Goal: Register for event/course: Sign up to attend an event or enroll in a course

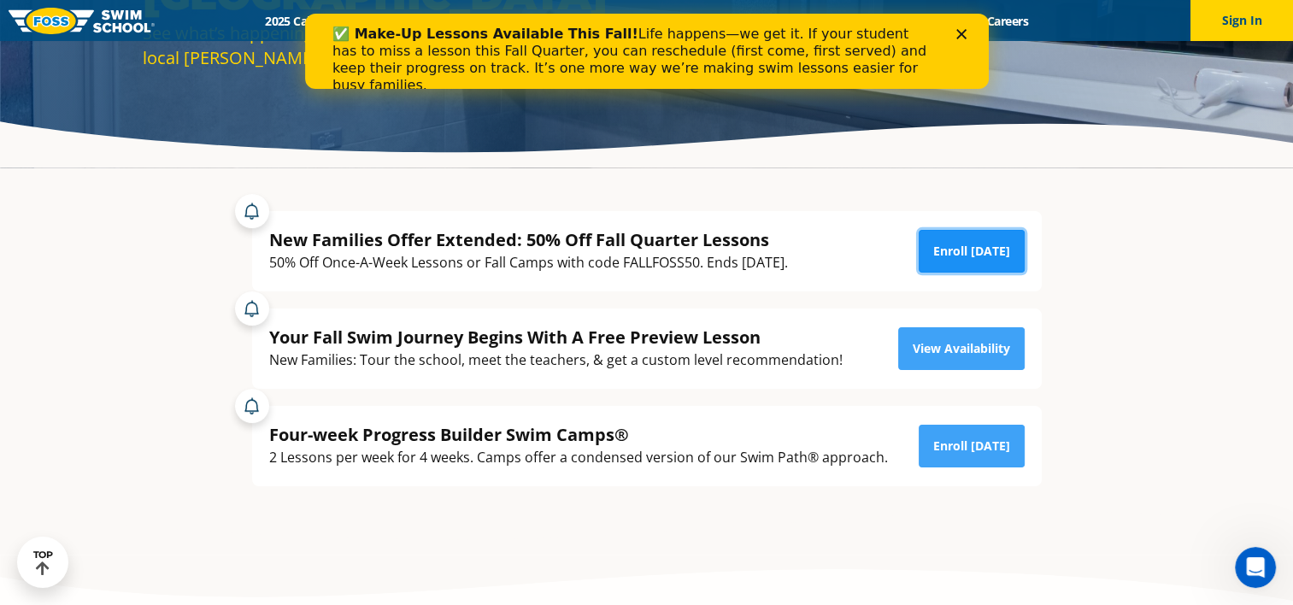
click at [995, 263] on link "Enroll [DATE]" at bounding box center [972, 251] width 106 height 43
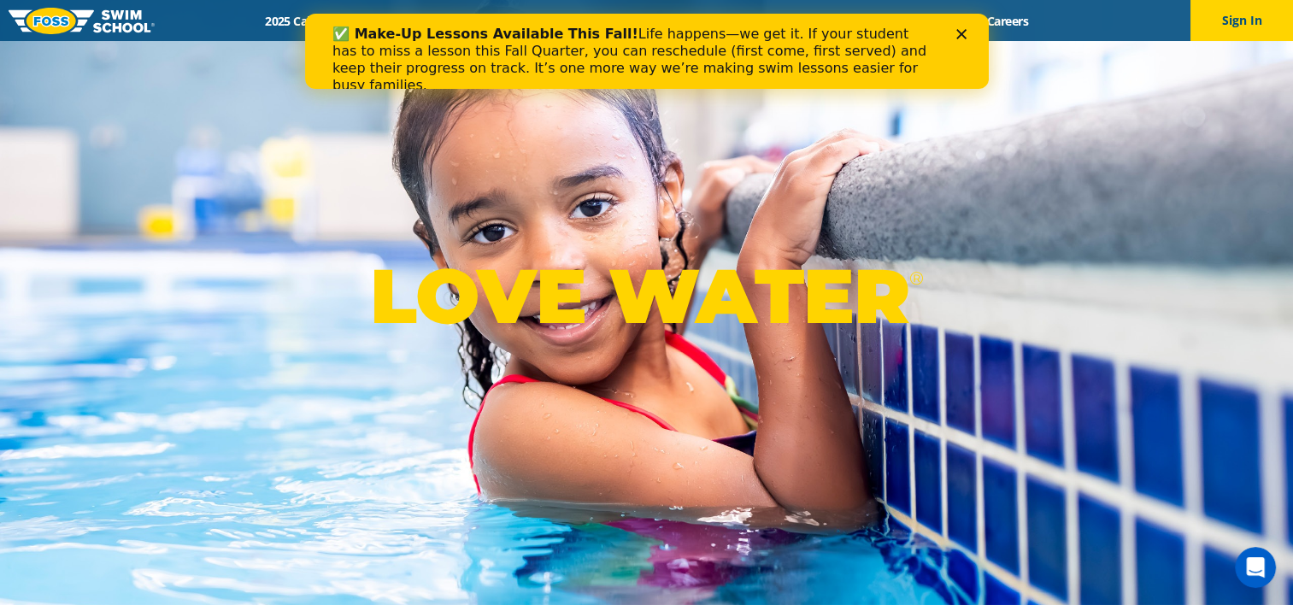
click at [965, 38] on polygon "Close" at bounding box center [961, 34] width 10 height 10
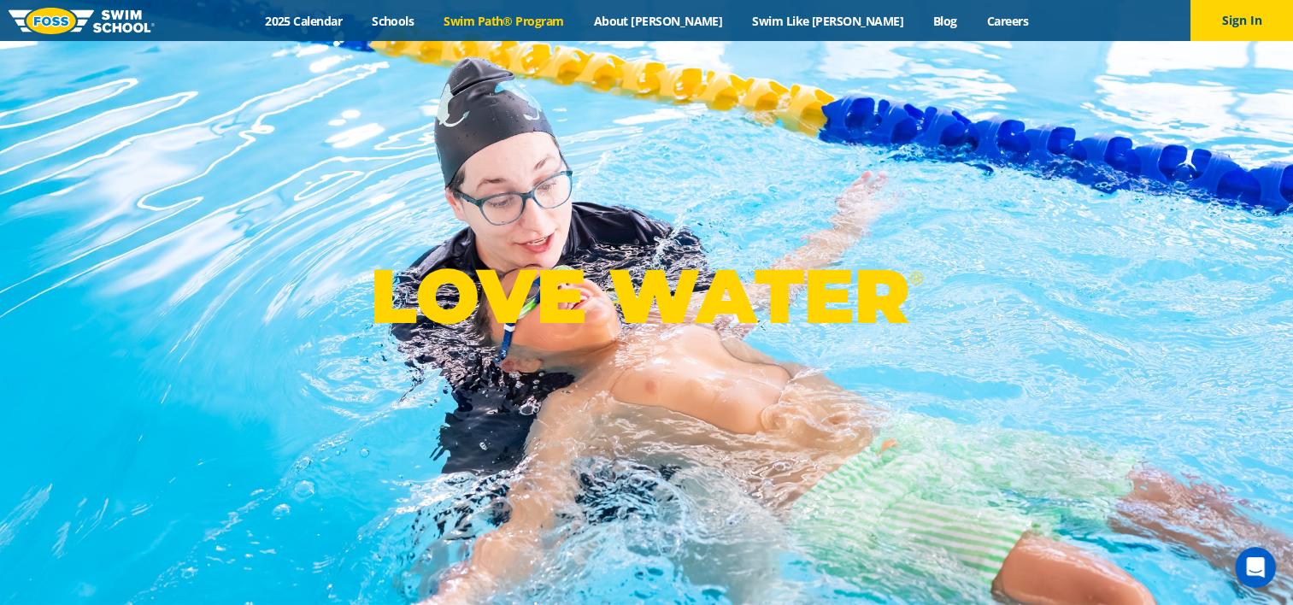
click at [579, 19] on link "Swim Path® Program" at bounding box center [504, 21] width 150 height 16
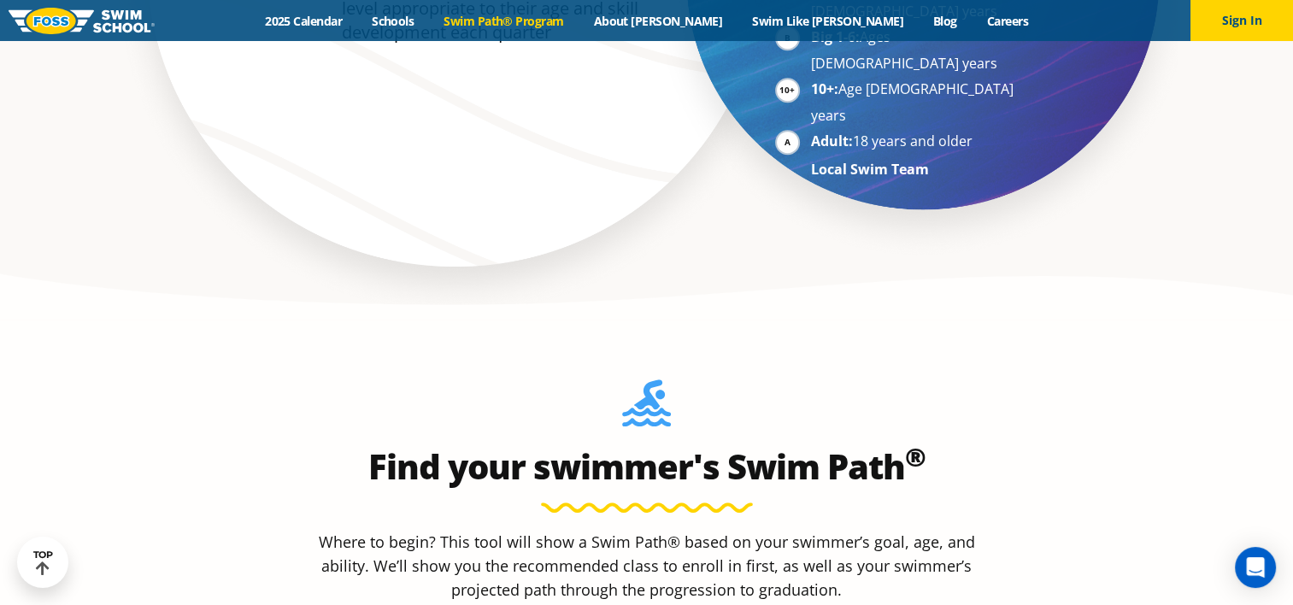
scroll to position [1453, 0]
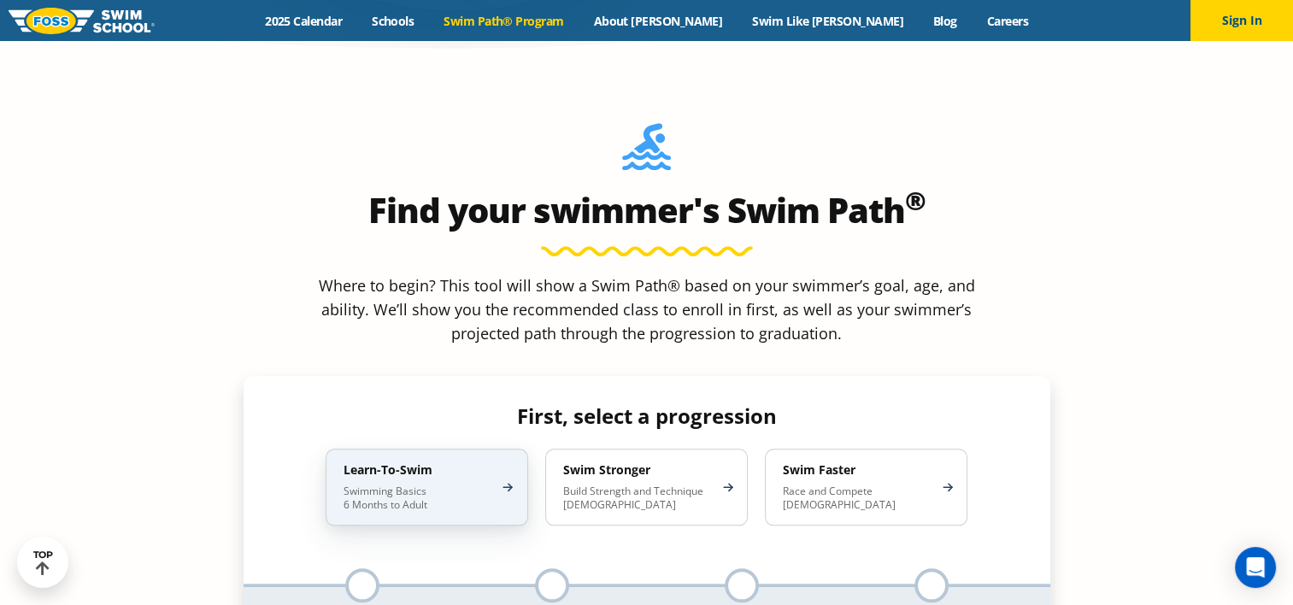
click at [405, 449] on div "Learn-To-Swim Swimming Basics 6 Months to Adult" at bounding box center [427, 487] width 203 height 77
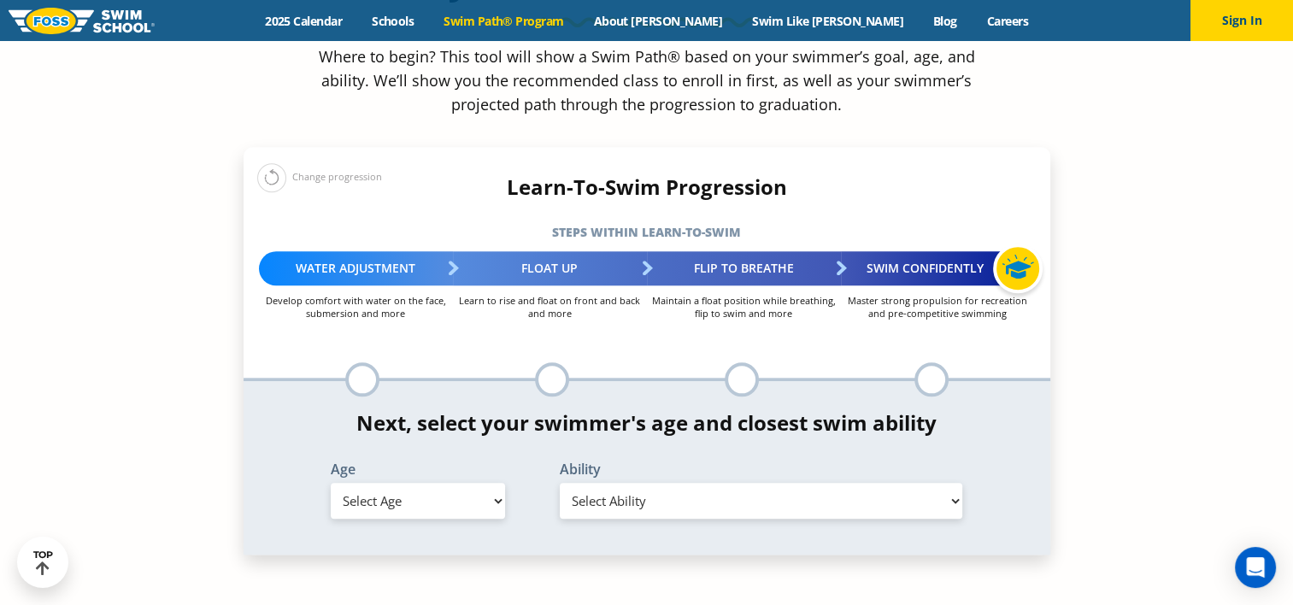
scroll to position [1709, 0]
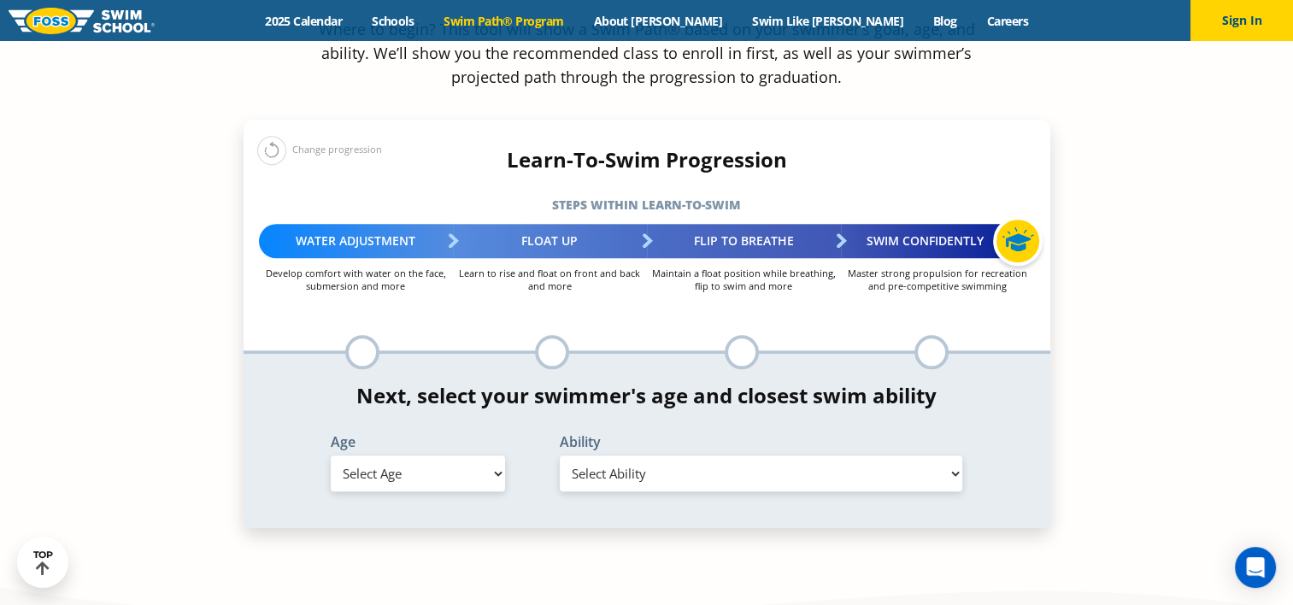
click at [405, 456] on select "Select Age 6 months - 1 year 1 year 2 years 3 years 4 years 5 years 6 years 7 y…" at bounding box center [418, 474] width 174 height 36
select select "6-months---1-year"
click at [331, 456] on select "Select Age 6 months - 1 year 1 year 2 years 3 years 4 years 5 years 6 years 7 y…" at bounding box center [418, 474] width 174 height 36
click at [599, 456] on select "Select Ability First in-water experience Comfortable with water poured over the…" at bounding box center [761, 474] width 403 height 36
select select "6-months---1-year-comfortable-with-water-poured-over-their-head-but-not-eyes-or…"
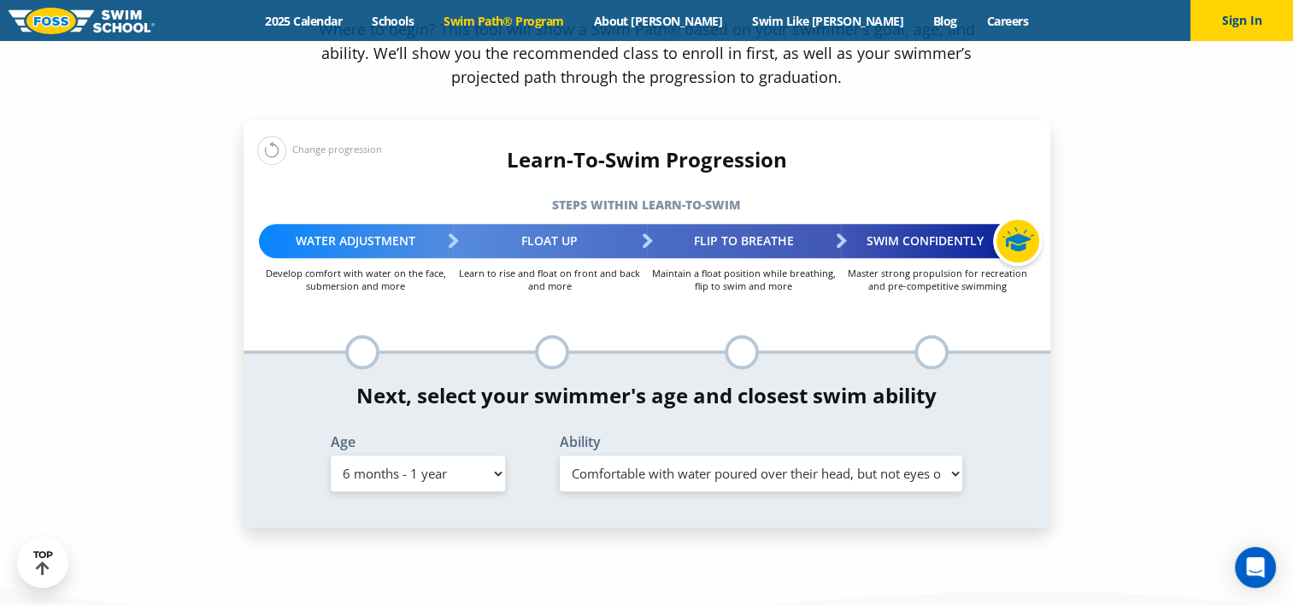
click at [560, 456] on select "Select Ability First in-water experience Comfortable with water poured over the…" at bounding box center [761, 474] width 403 height 36
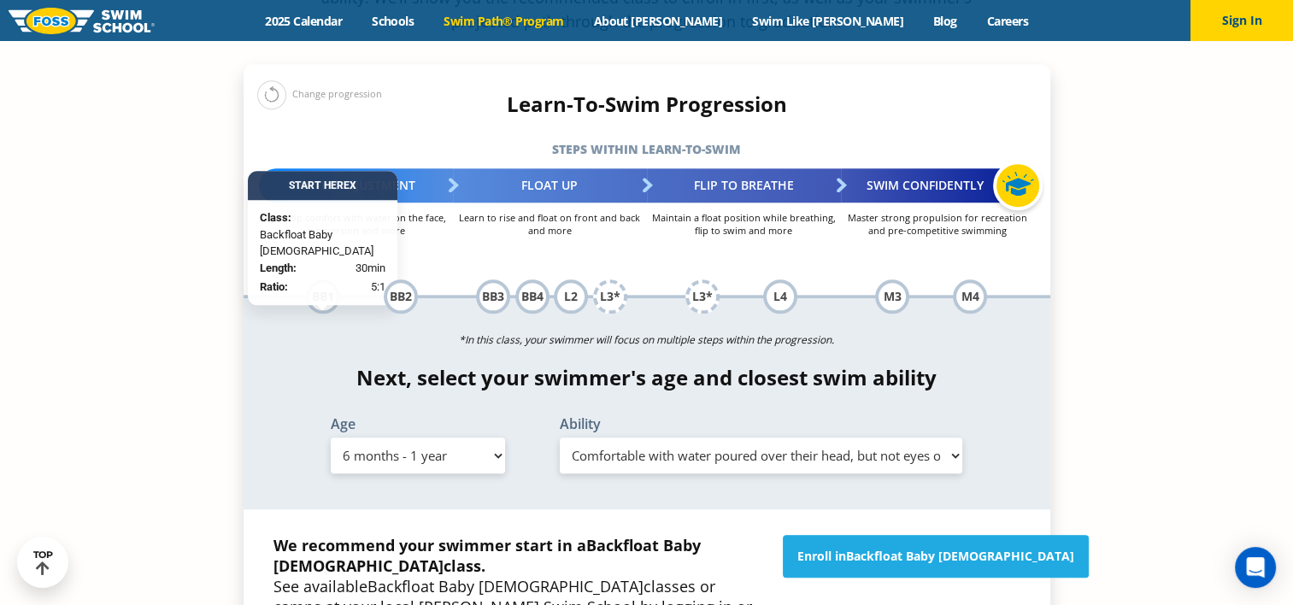
scroll to position [1795, 0]
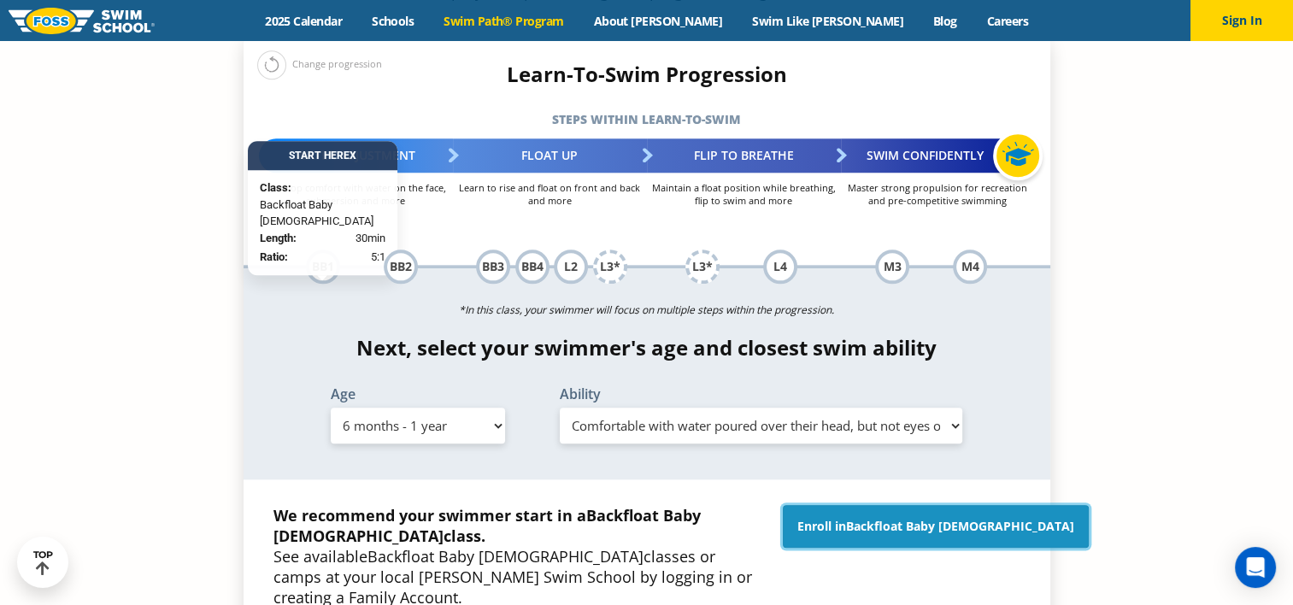
click at [858, 505] on link "Enroll in Backfloat Baby 1" at bounding box center [936, 526] width 306 height 43
